Goal: Task Accomplishment & Management: Manage account settings

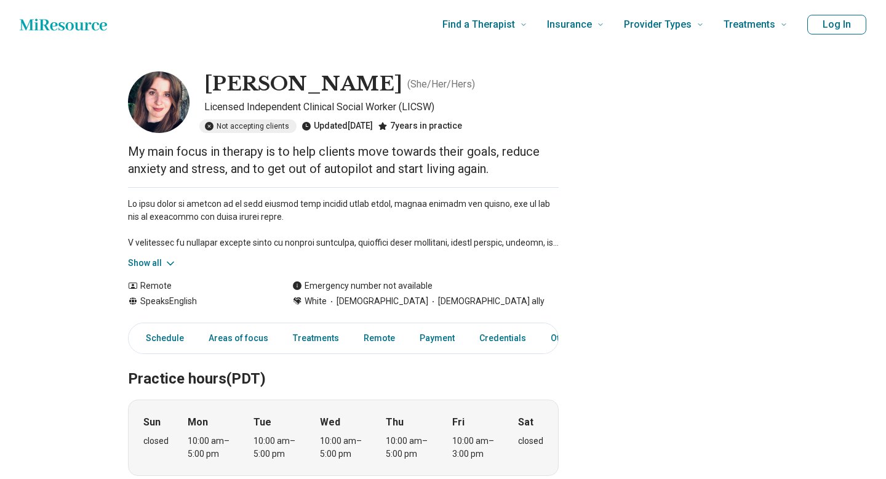
scroll to position [9, 0]
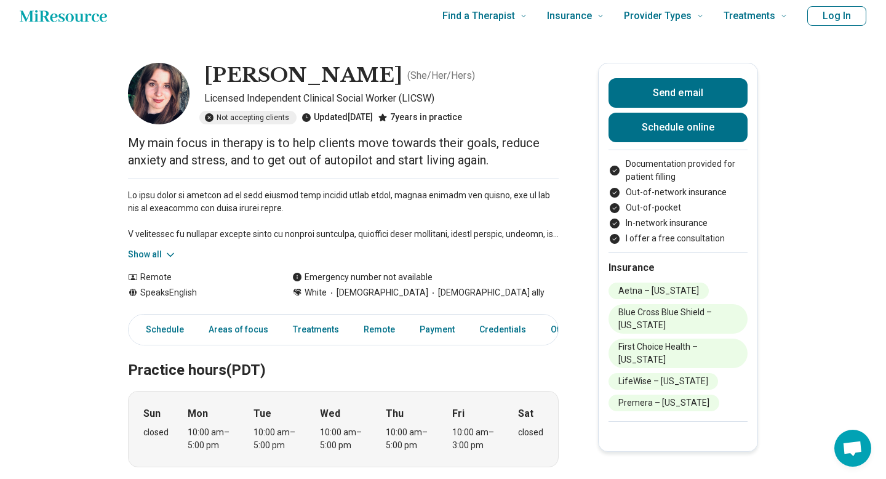
click at [826, 20] on button "Log In" at bounding box center [837, 16] width 59 height 20
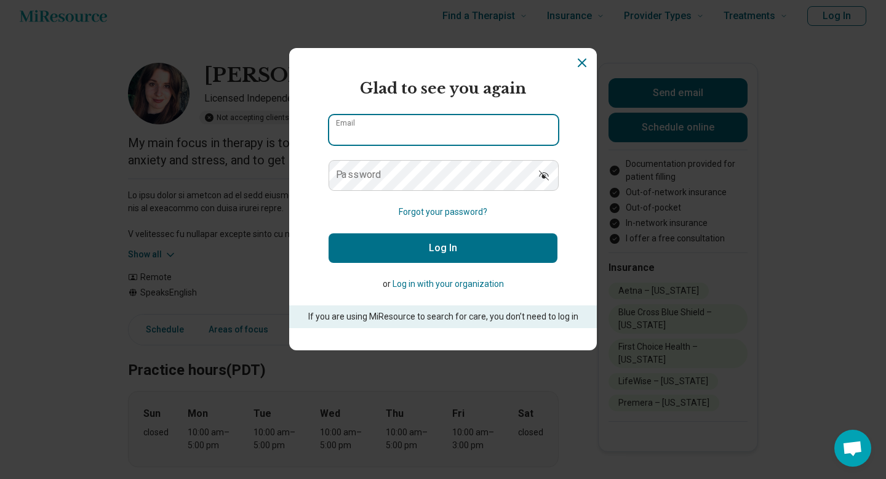
type input "**********"
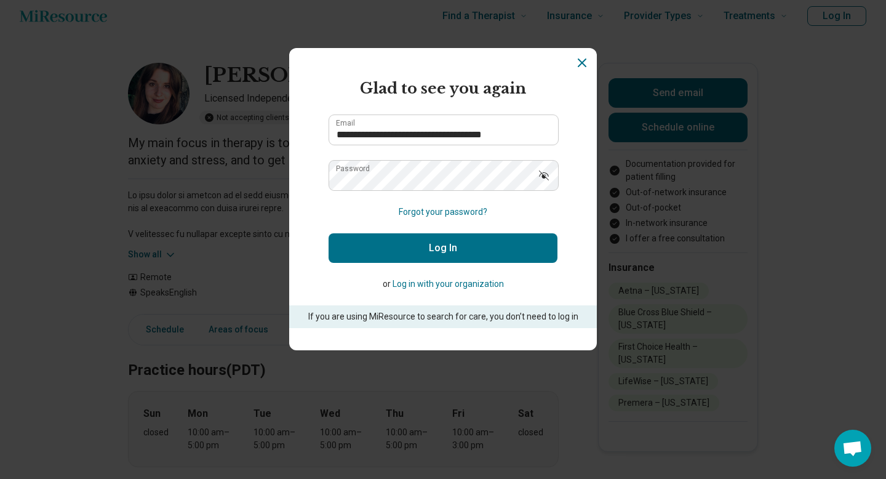
click at [476, 248] on button "Log In" at bounding box center [443, 248] width 229 height 30
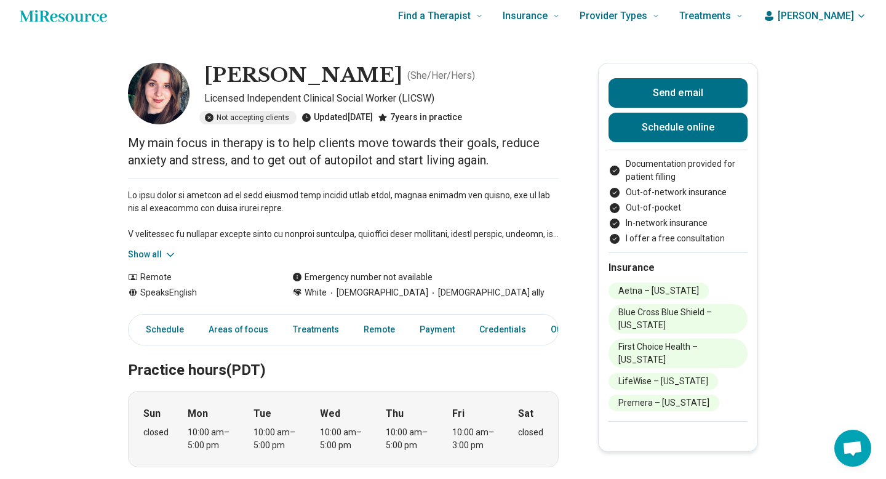
click at [854, 20] on button "[PERSON_NAME]" at bounding box center [814, 16] width 103 height 15
click at [843, 61] on link "My dashboard" at bounding box center [826, 52] width 84 height 32
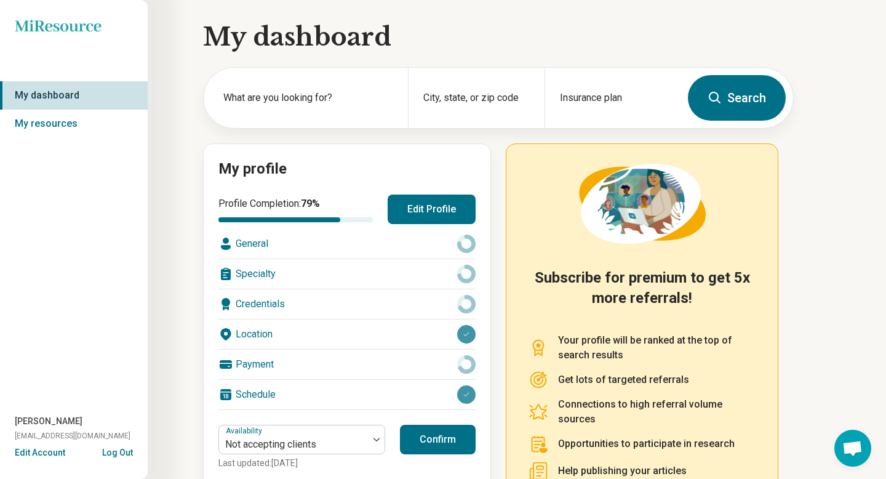
scroll to position [102, 0]
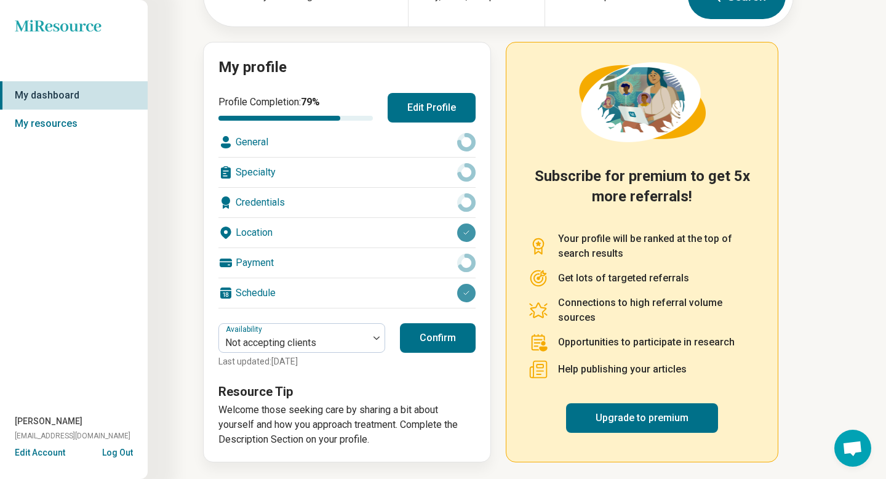
click at [52, 452] on button "Edit Account" at bounding box center [40, 452] width 50 height 13
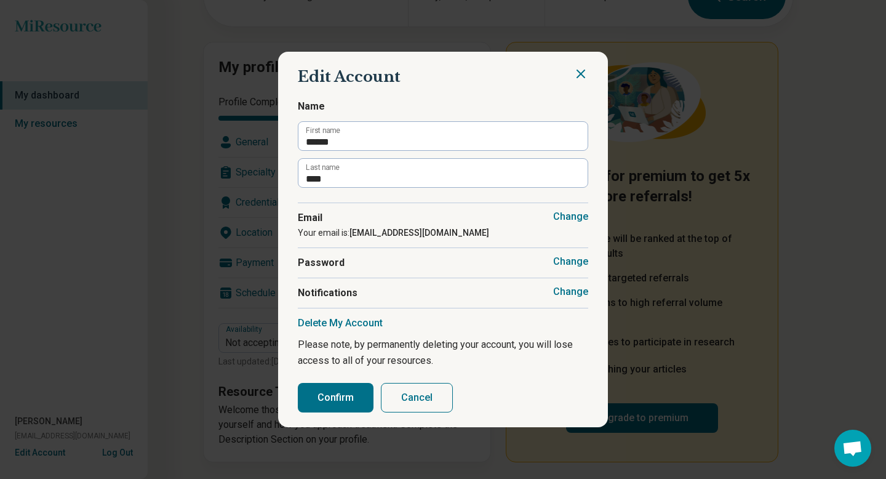
click at [343, 318] on button "Delete My Account" at bounding box center [340, 323] width 85 height 12
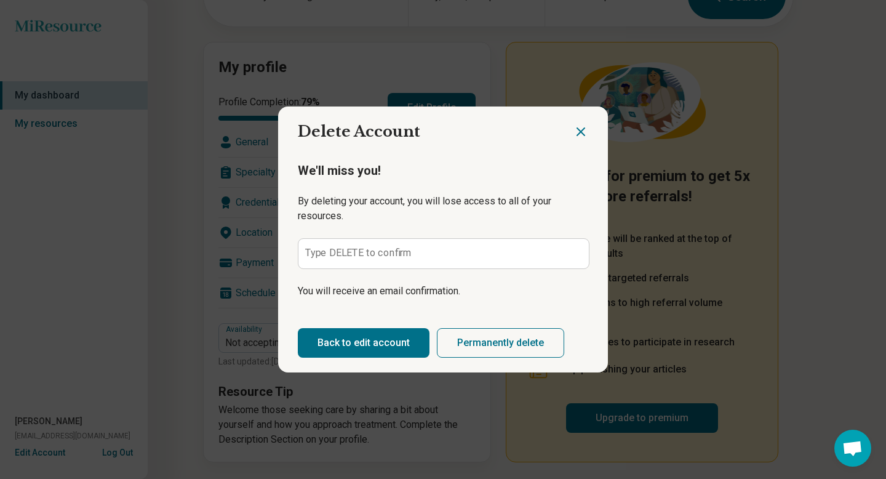
click at [372, 257] on label "Type DELETE to confirm" at bounding box center [358, 253] width 107 height 10
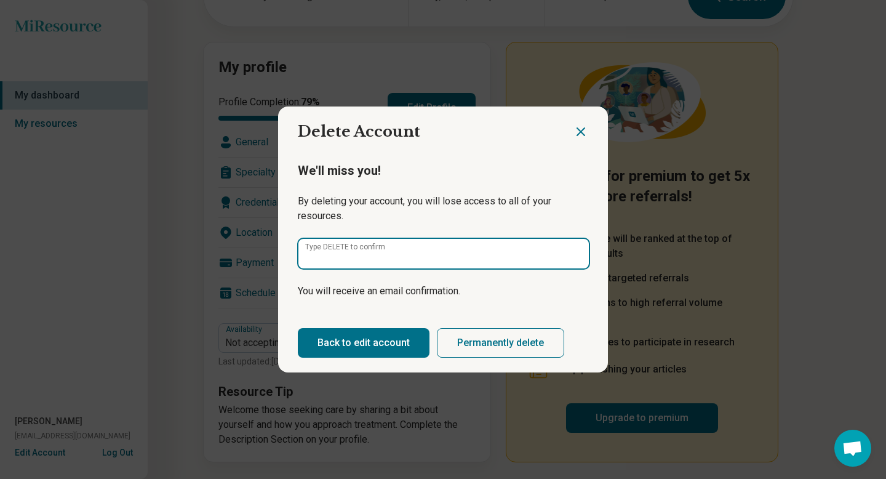
click at [372, 257] on input "Type DELETE to confirm" at bounding box center [444, 254] width 291 height 30
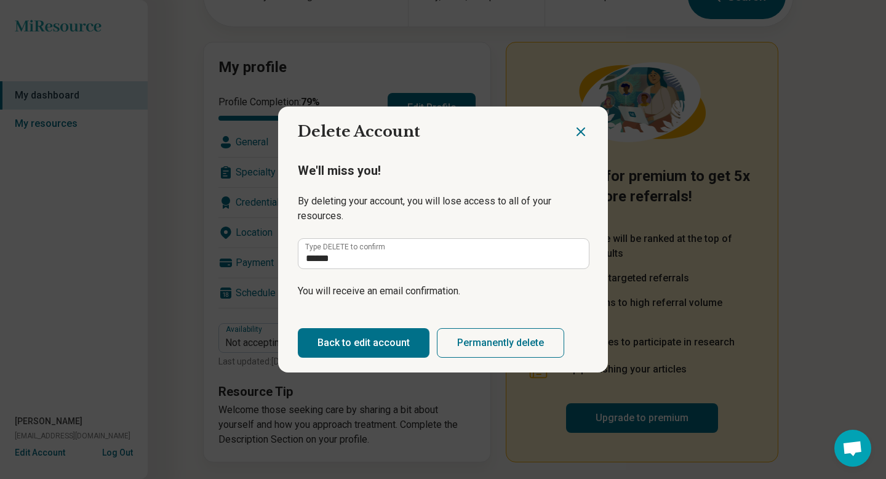
click at [499, 340] on button "Permanently delete" at bounding box center [500, 343] width 127 height 30
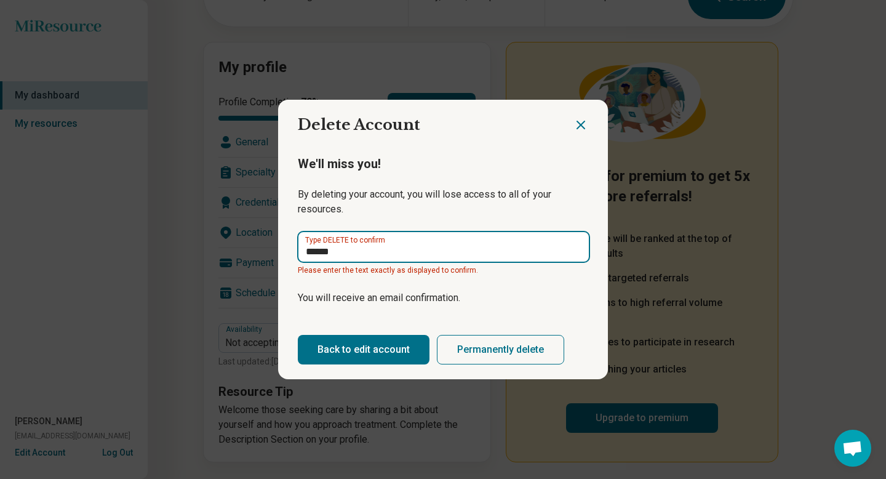
drag, startPoint x: 372, startPoint y: 258, endPoint x: 290, endPoint y: 252, distance: 82.7
click at [291, 252] on div "We'll miss you! By deleting your account, you will lose access to all of your r…" at bounding box center [443, 230] width 330 height 180
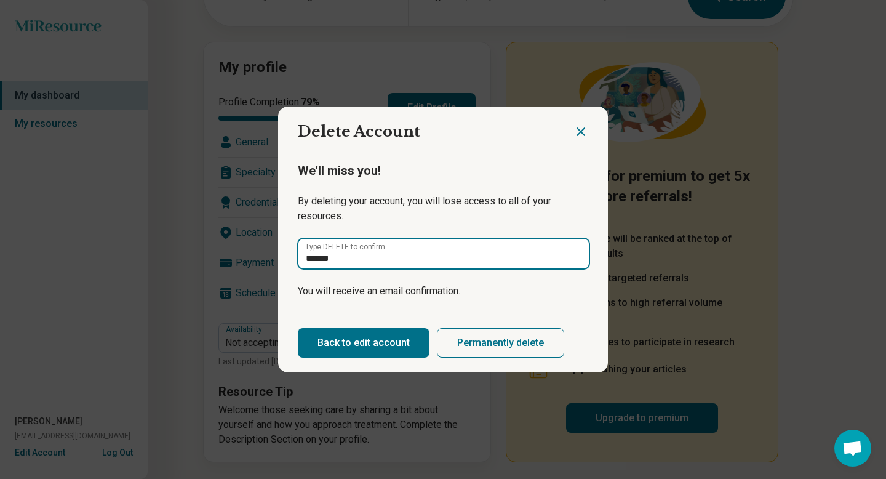
type input "******"
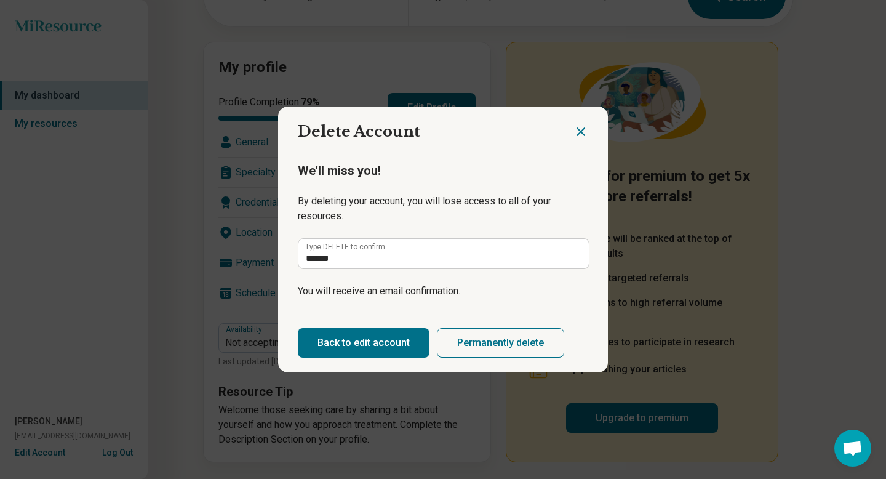
click at [482, 345] on button "Permanently delete" at bounding box center [500, 343] width 127 height 30
